Goal: Information Seeking & Learning: Learn about a topic

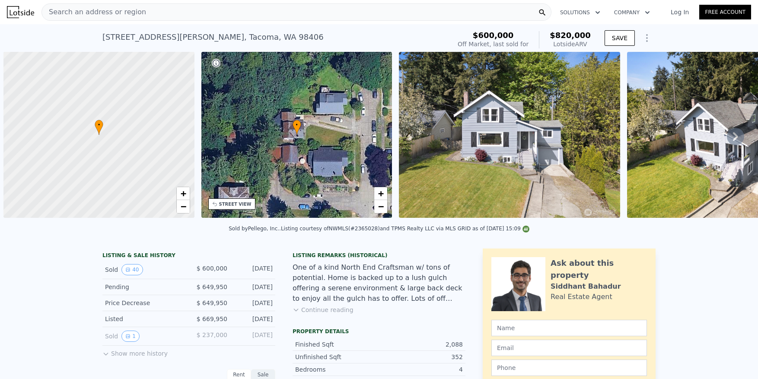
scroll to position [0, 3]
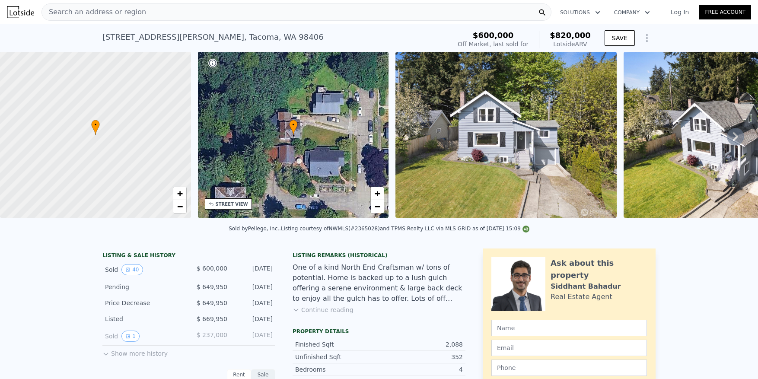
click at [127, 11] on span "Search an address or region" at bounding box center [94, 12] width 104 height 10
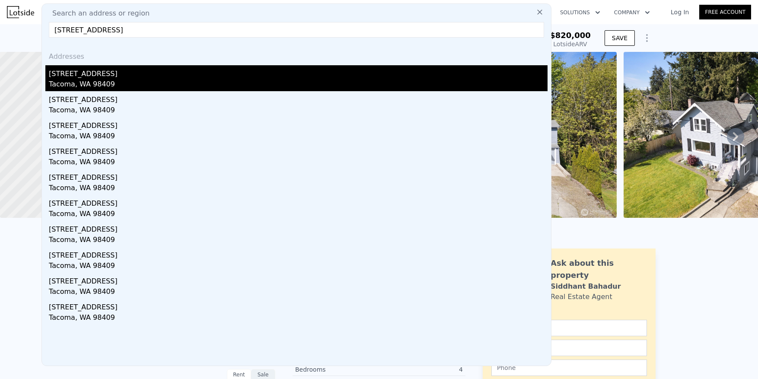
type input "[STREET_ADDRESS]"
click at [95, 80] on div "Tacoma, WA 98409" at bounding box center [298, 85] width 499 height 12
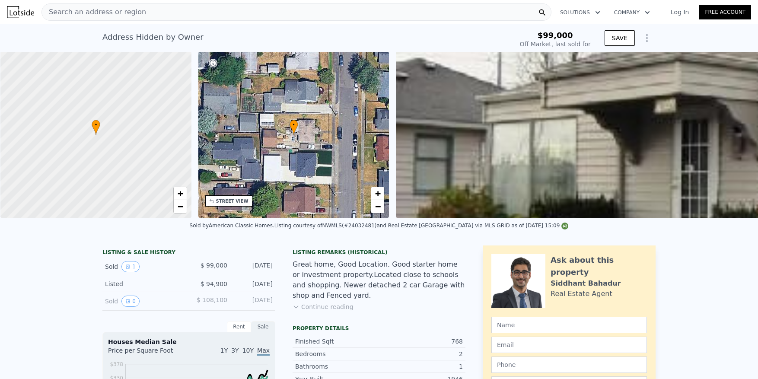
scroll to position [0, 3]
type input "$ 391,000"
type input "$ 255,377"
click at [89, 10] on span "Search an address or region" at bounding box center [94, 12] width 104 height 10
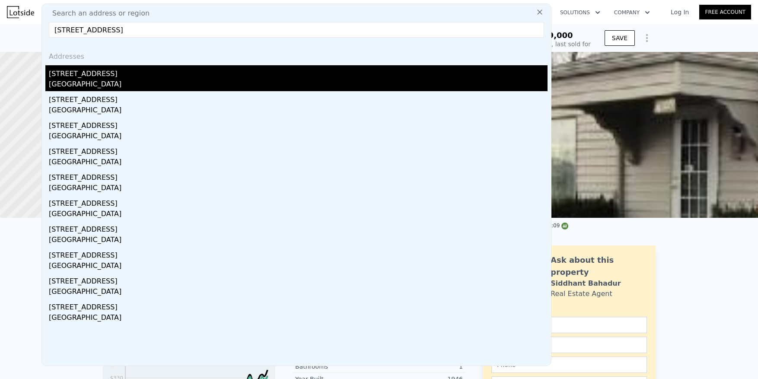
type input "[STREET_ADDRESS]"
click at [132, 77] on div "[STREET_ADDRESS]" at bounding box center [298, 72] width 499 height 14
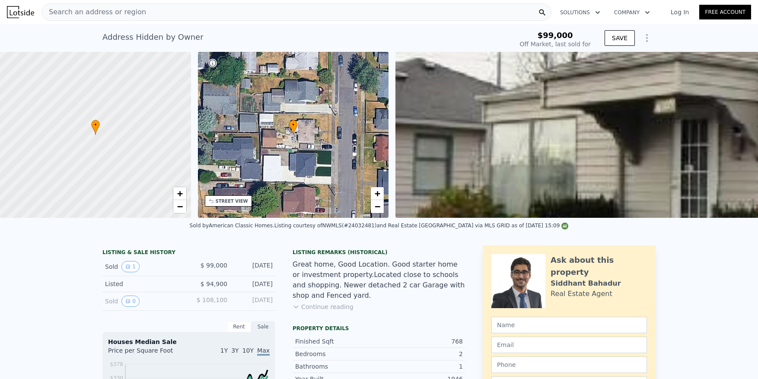
click at [107, 9] on span "Search an address or region" at bounding box center [94, 12] width 104 height 10
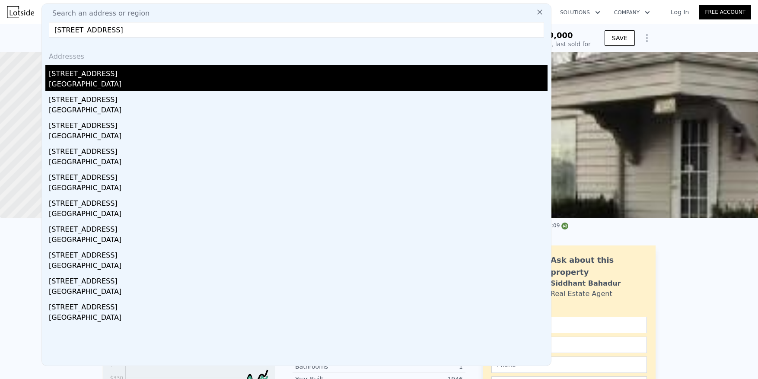
type input "[STREET_ADDRESS]"
click at [108, 71] on div "[STREET_ADDRESS]" at bounding box center [298, 72] width 499 height 14
type input "1"
type input "2"
type input "1"
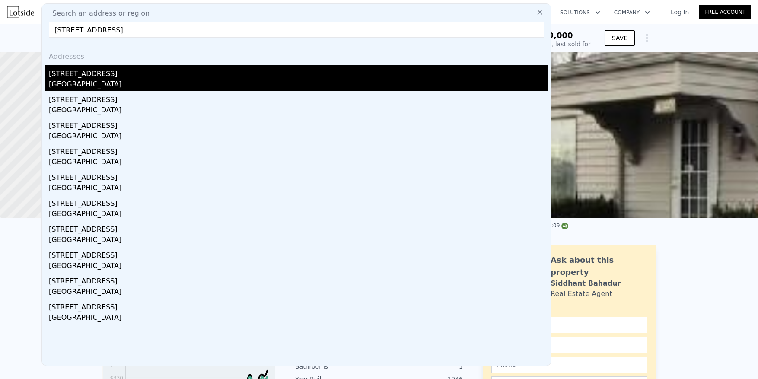
type input "1"
type input "540"
type input "732"
type input "$ 258,000"
type input "4"
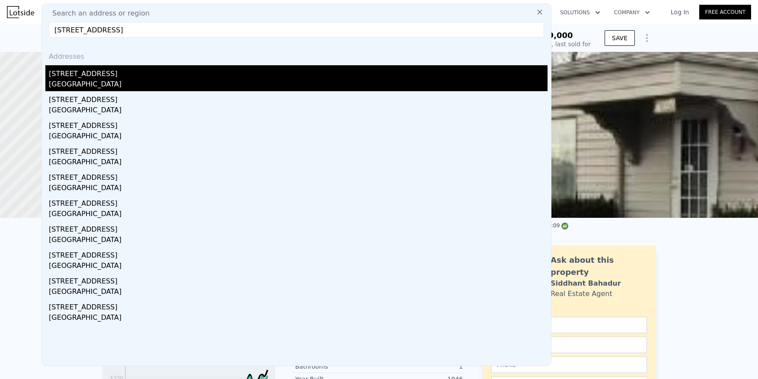
type input "$ 186,059"
